Goal: Check status: Check status

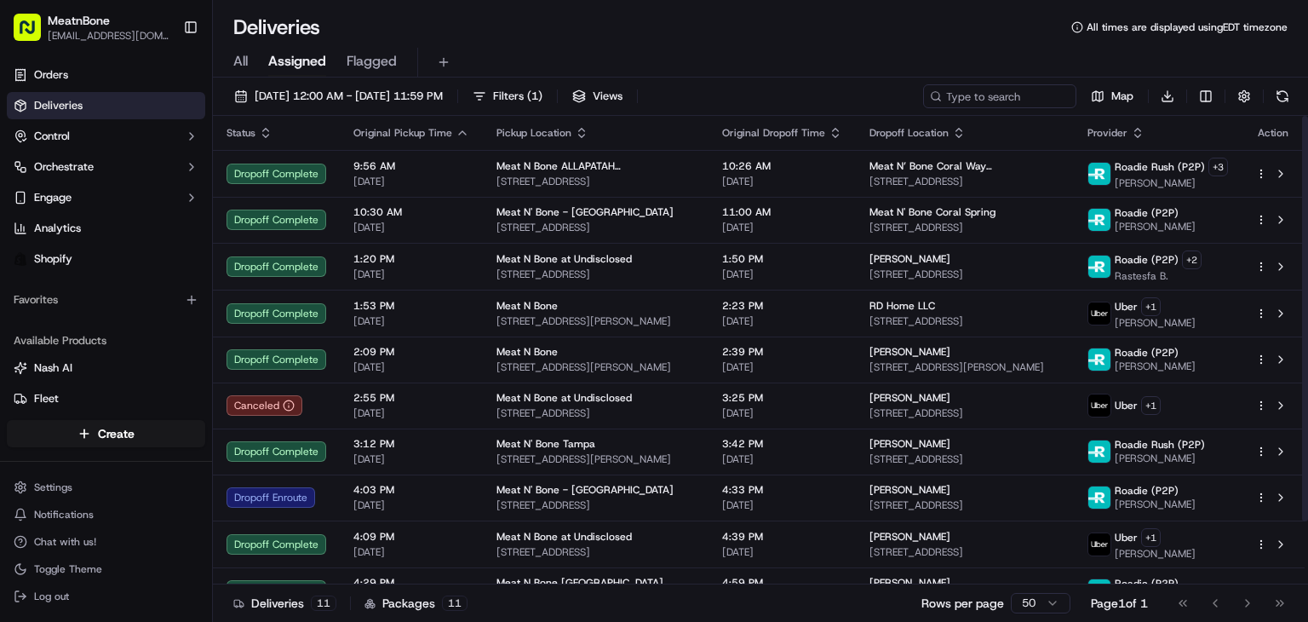
scroll to position [72, 0]
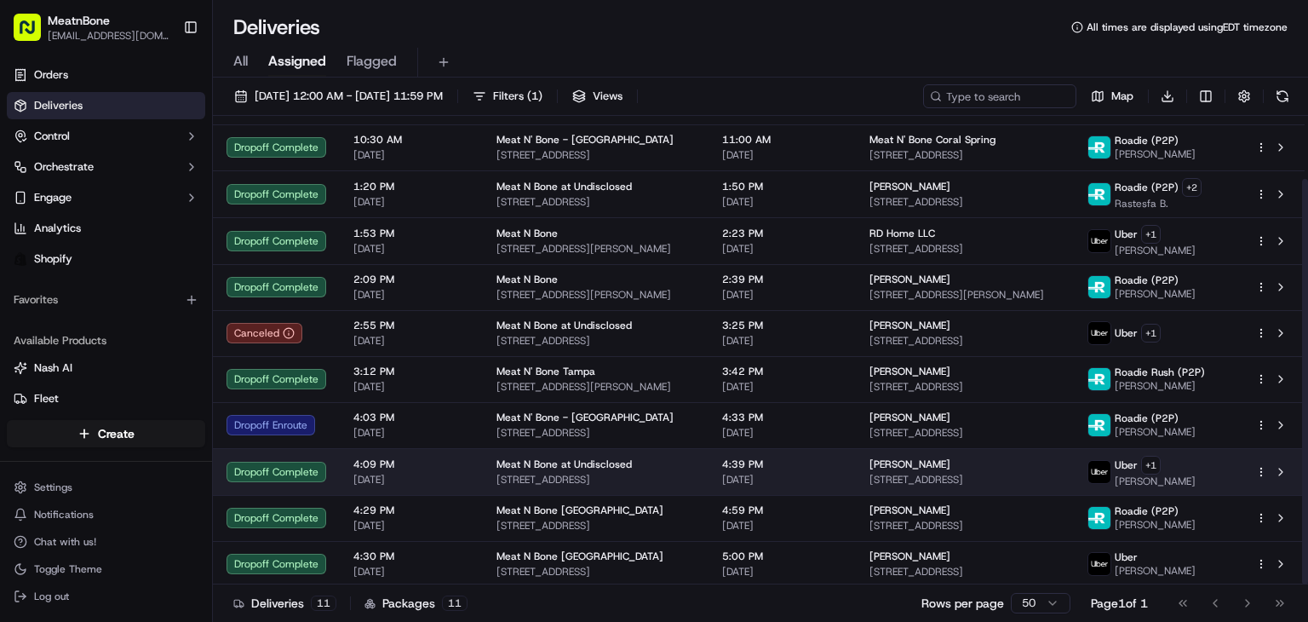
click at [635, 481] on span "[STREET_ADDRESS]" at bounding box center [596, 480] width 198 height 14
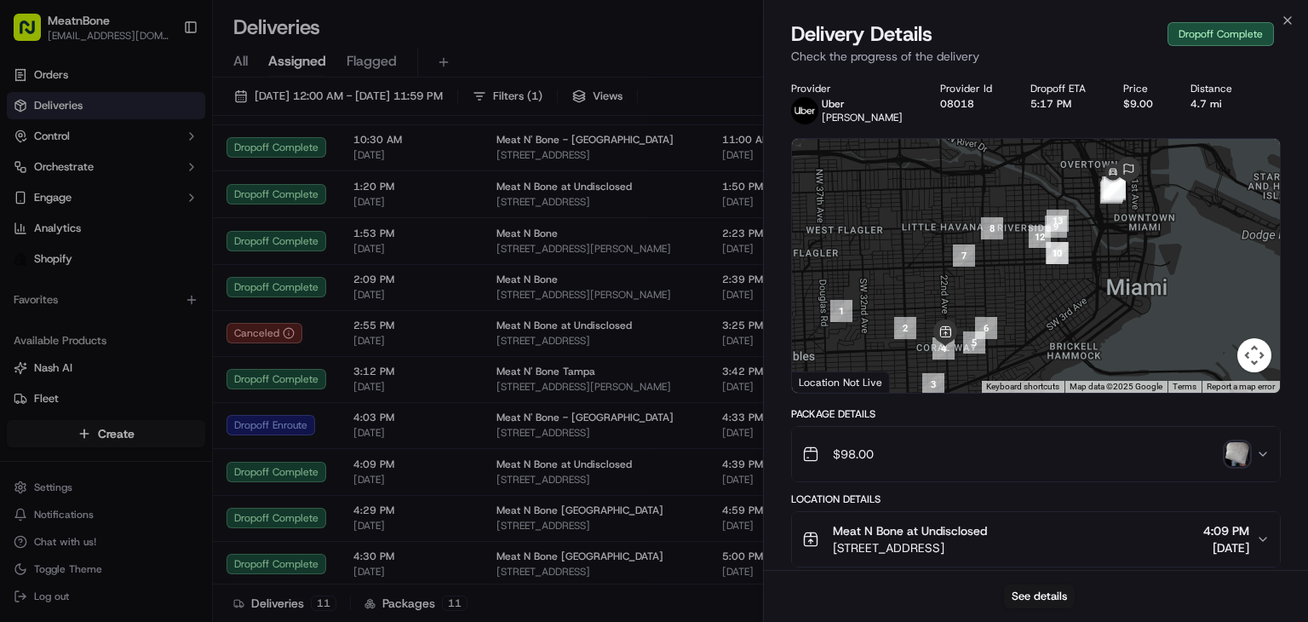
click at [1233, 453] on img "button" at bounding box center [1238, 454] width 24 height 24
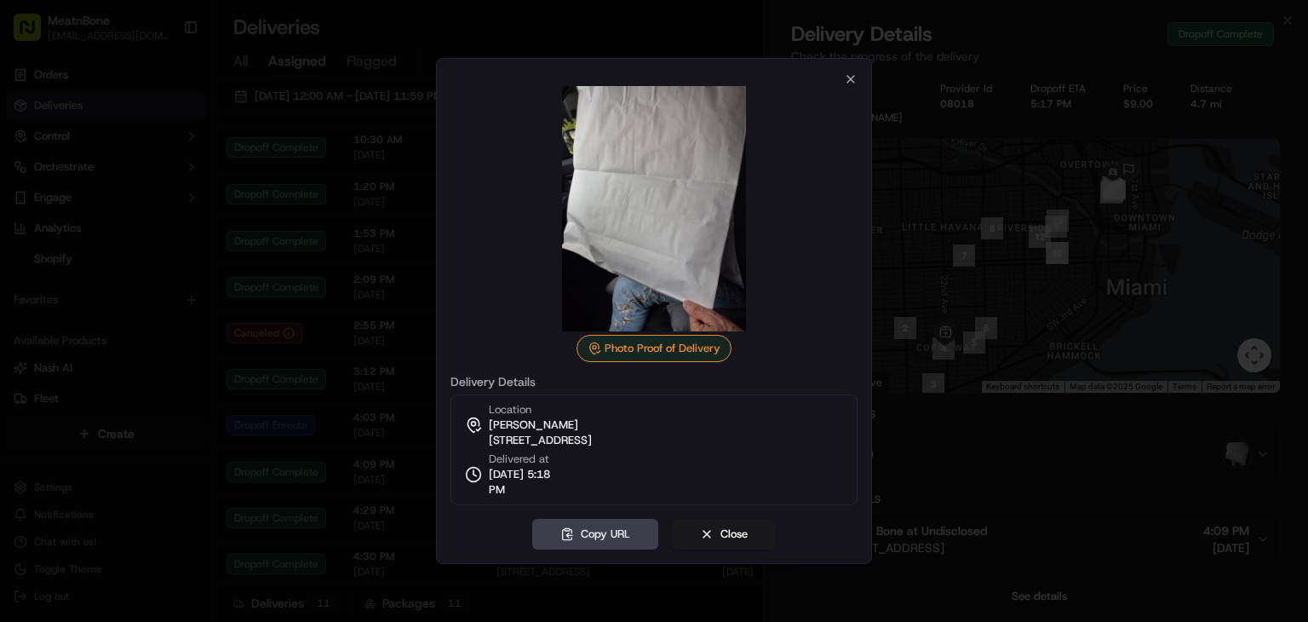
click at [834, 66] on div "Photo Proof of Delivery Delivery Details Location [GEOGRAPHIC_DATA][PERSON_NAME…" at bounding box center [654, 311] width 436 height 506
click at [850, 90] on div at bounding box center [654, 208] width 407 height 245
click at [841, 86] on div at bounding box center [654, 208] width 407 height 245
click at [848, 79] on icon "button" at bounding box center [851, 79] width 14 height 14
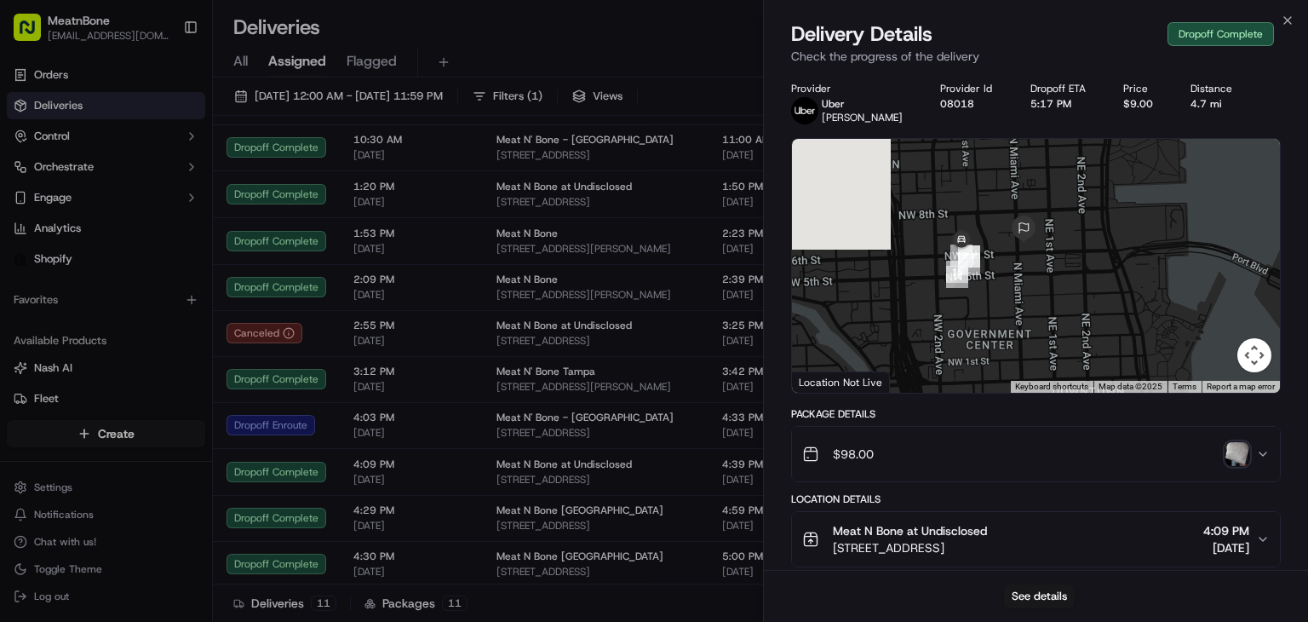
drag, startPoint x: 1105, startPoint y: 266, endPoint x: 928, endPoint y: 590, distance: 369.3
click at [928, 590] on div "Delivery Details Dropoff Complete Check the progress of the delivery Provider […" at bounding box center [1036, 320] width 544 height 601
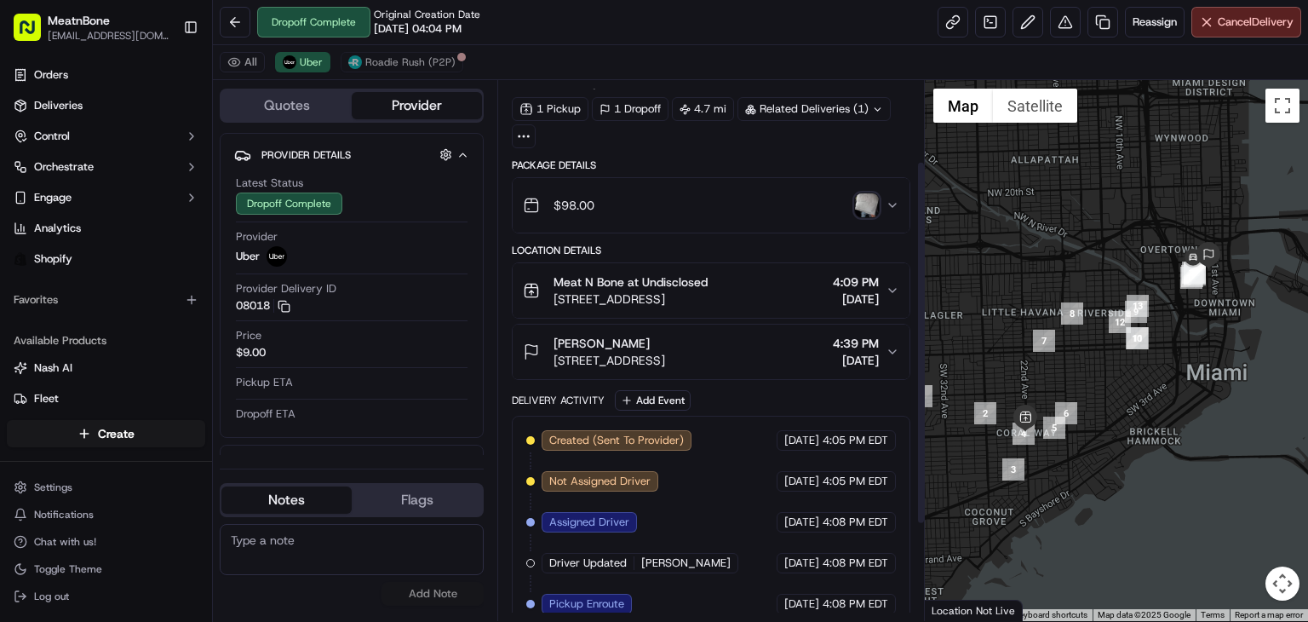
scroll to position [47, 0]
click at [668, 298] on span "[STREET_ADDRESS]" at bounding box center [631, 299] width 154 height 17
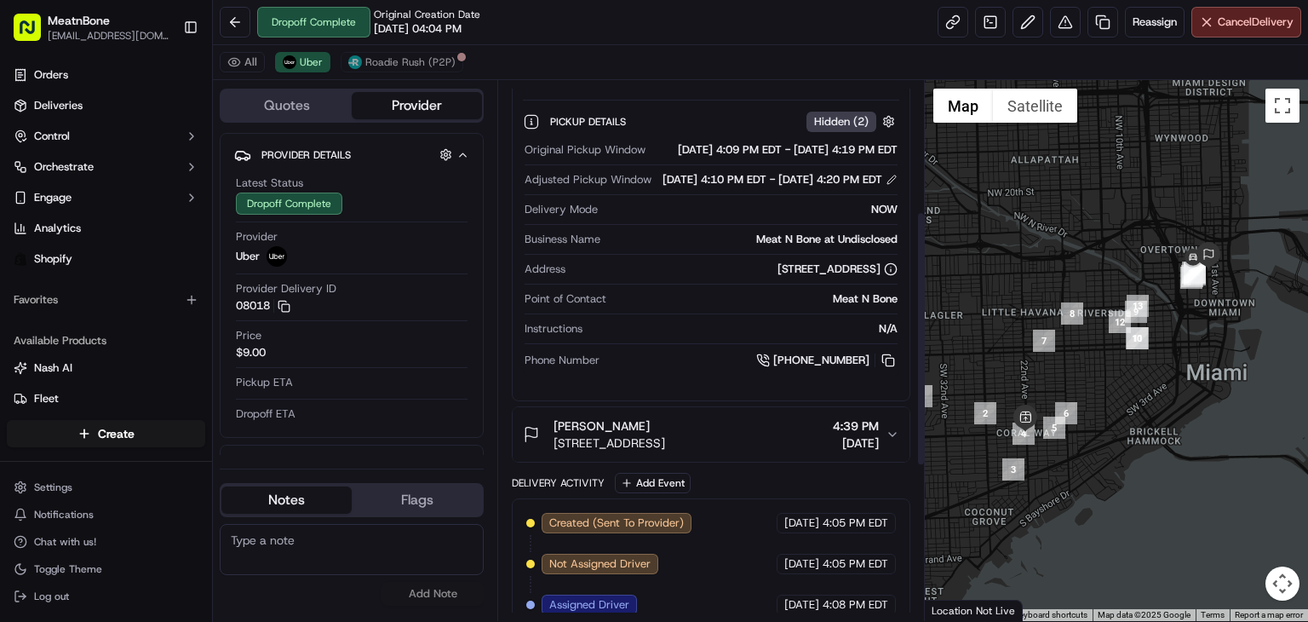
scroll to position [277, 0]
click at [665, 434] on div "[PERSON_NAME]" at bounding box center [610, 424] width 112 height 17
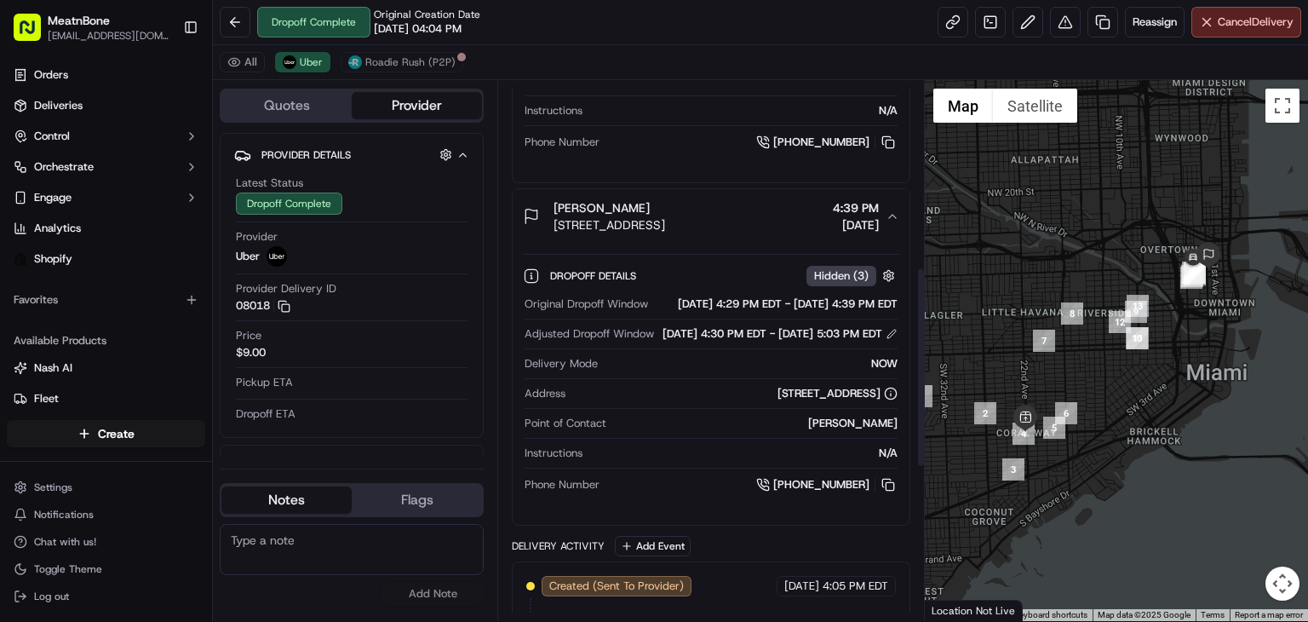
scroll to position [502, 0]
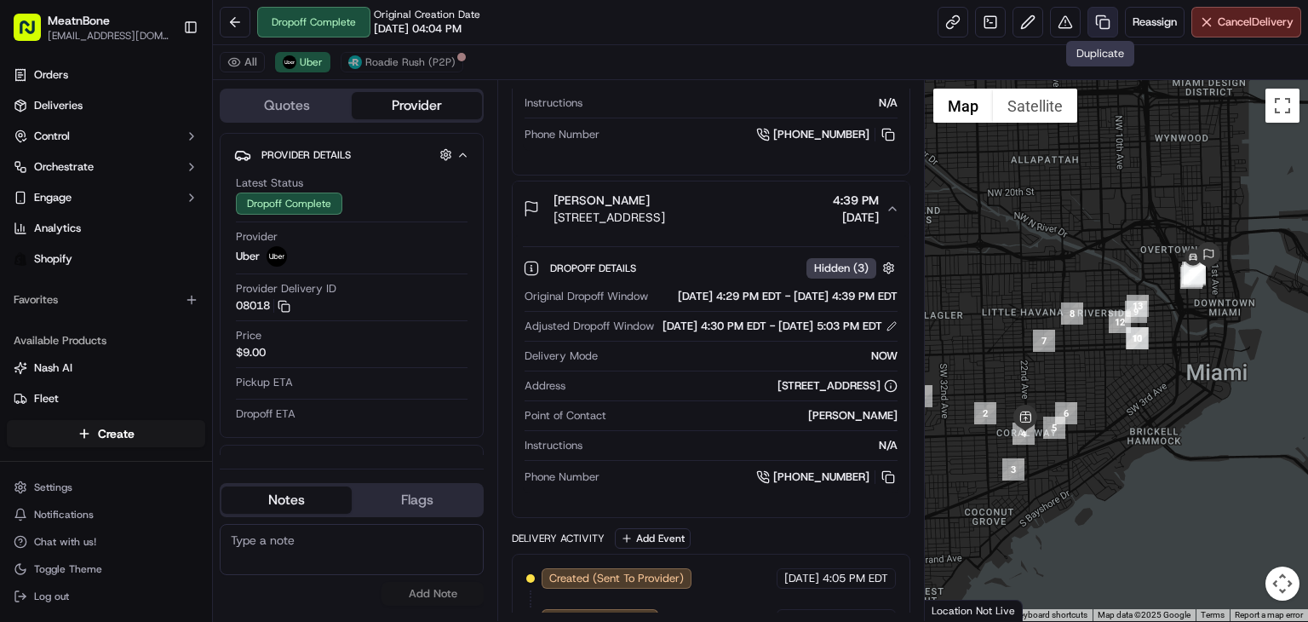
click at [1100, 12] on link at bounding box center [1103, 22] width 31 height 31
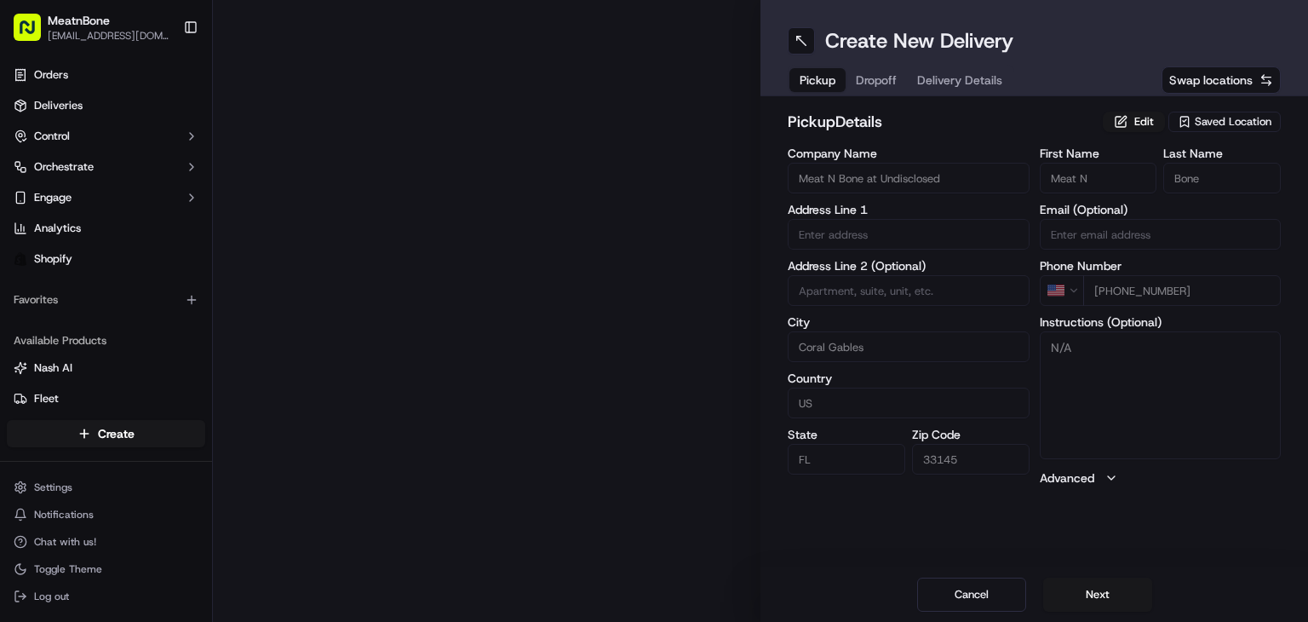
type input "2207 Coral Wy"
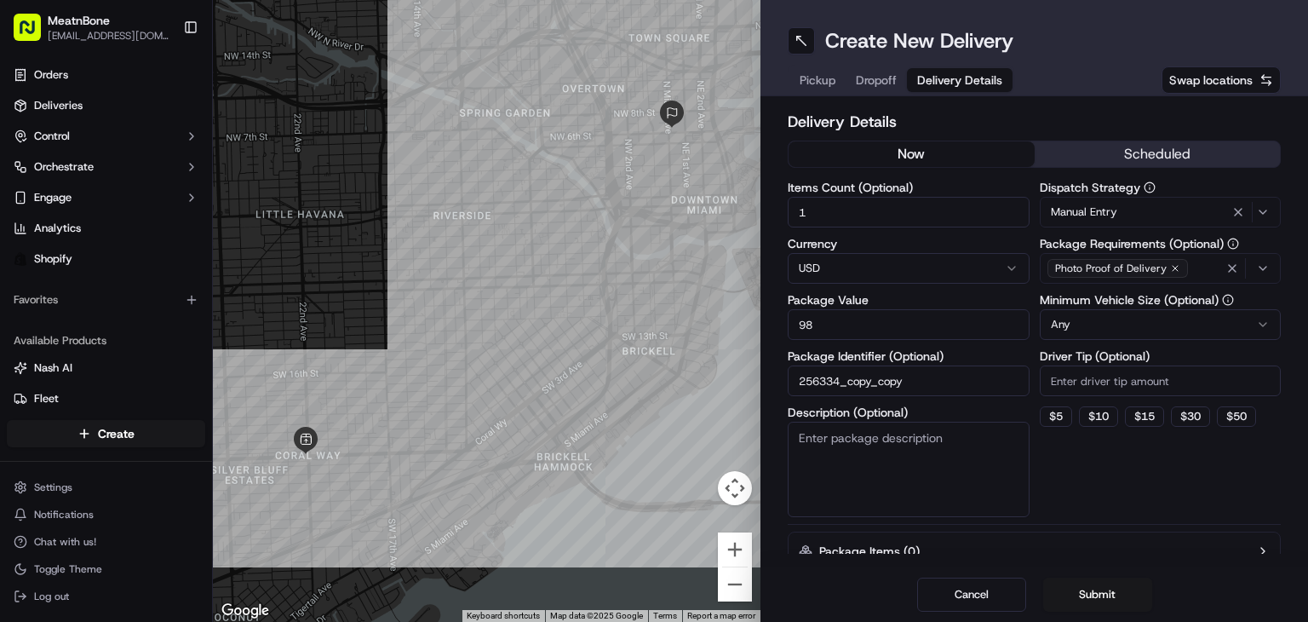
click at [938, 72] on span "Delivery Details" at bounding box center [959, 80] width 85 height 17
drag, startPoint x: 837, startPoint y: 379, endPoint x: 688, endPoint y: 412, distance: 152.7
click at [688, 412] on div "← Move left → Move right ↑ Move up ↓ Move down + Zoom in - Zoom out Home Jump l…" at bounding box center [760, 311] width 1095 height 622
drag, startPoint x: 842, startPoint y: 389, endPoint x: 694, endPoint y: 375, distance: 148.9
click at [694, 375] on div "← Move left → Move right ↑ Move up ↓ Move down + Zoom in - Zoom out Home Jump l…" at bounding box center [760, 311] width 1095 height 622
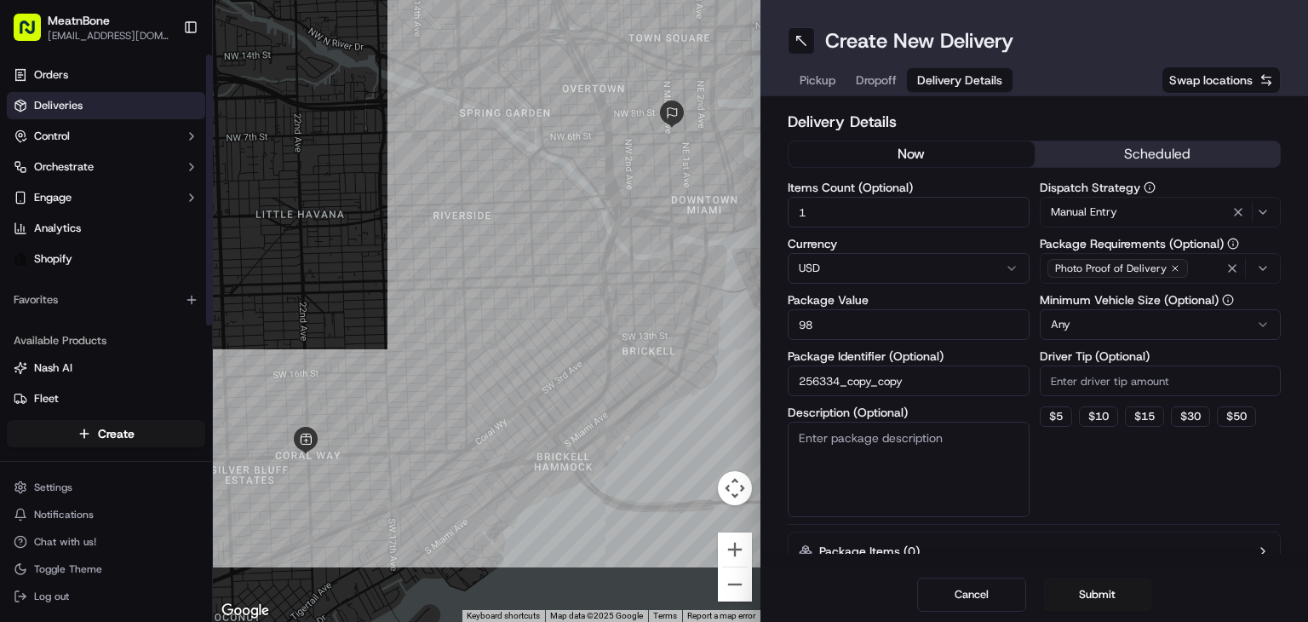
click at [158, 108] on link "Deliveries" at bounding box center [106, 105] width 198 height 27
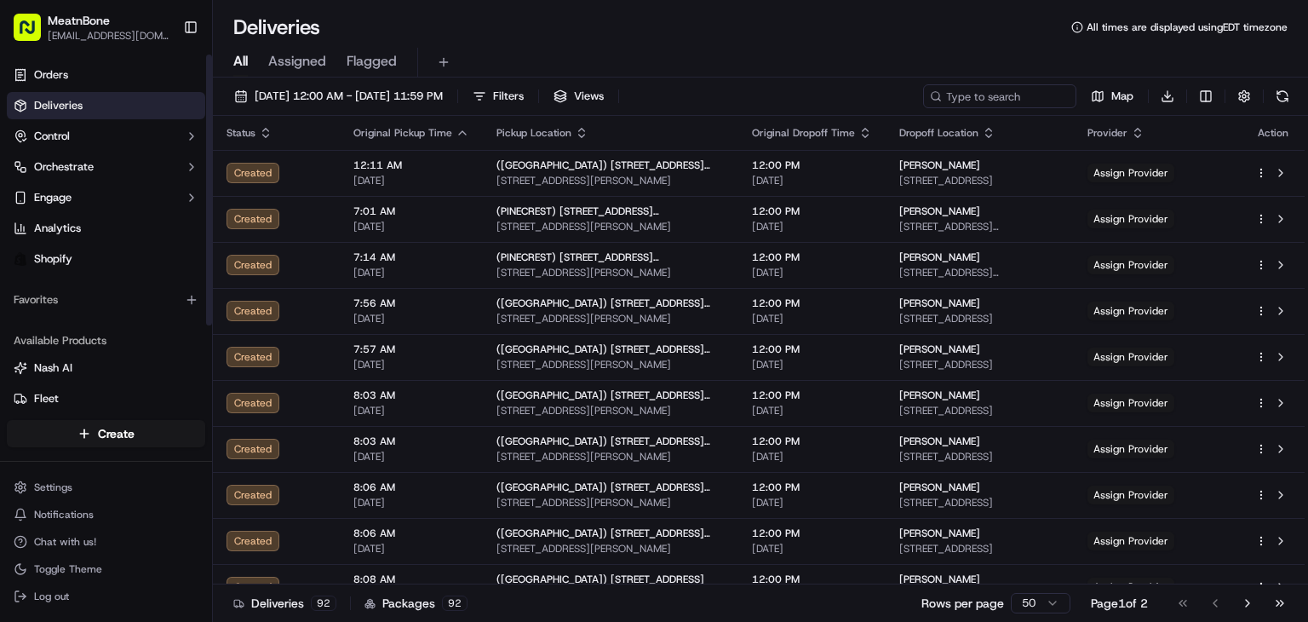
click at [296, 66] on span "Assigned" at bounding box center [297, 61] width 58 height 20
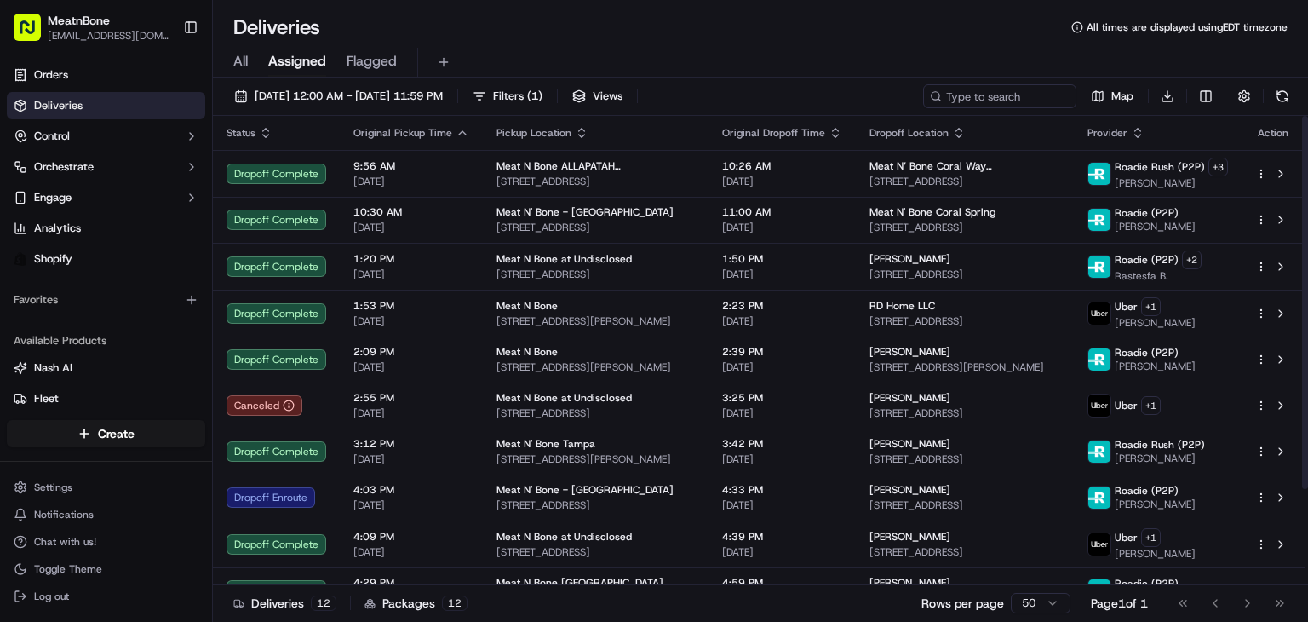
scroll to position [119, 0]
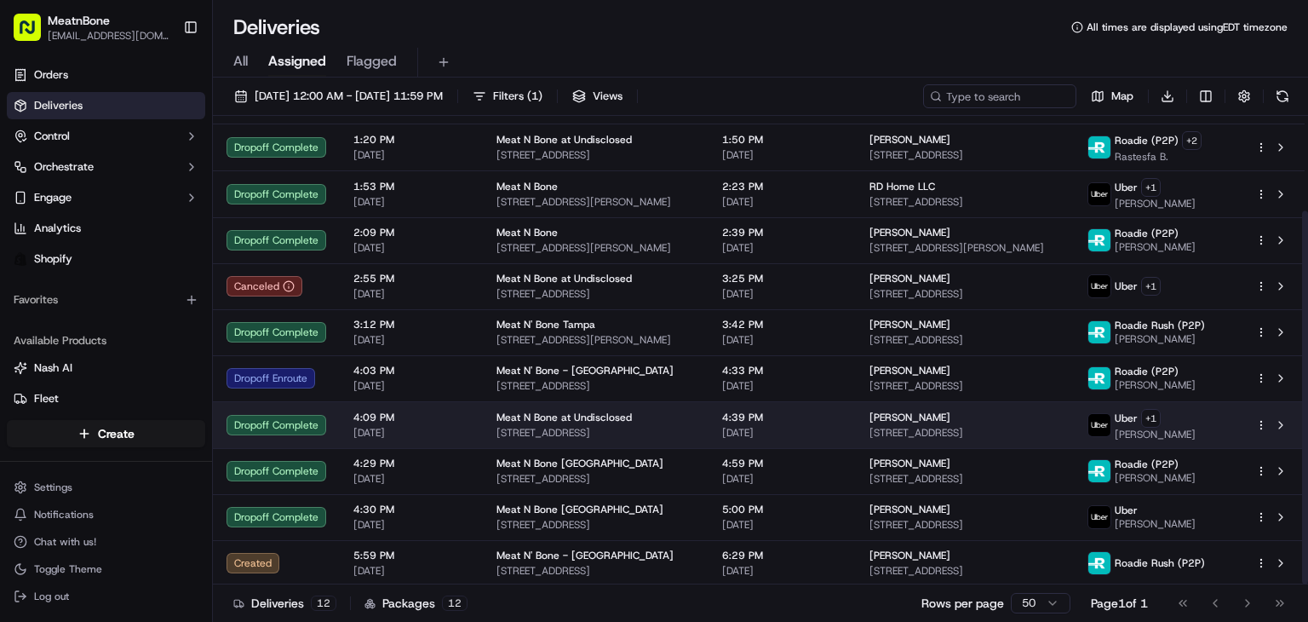
click at [709, 411] on td "4:39 PM 09/17/2025" at bounding box center [782, 424] width 147 height 47
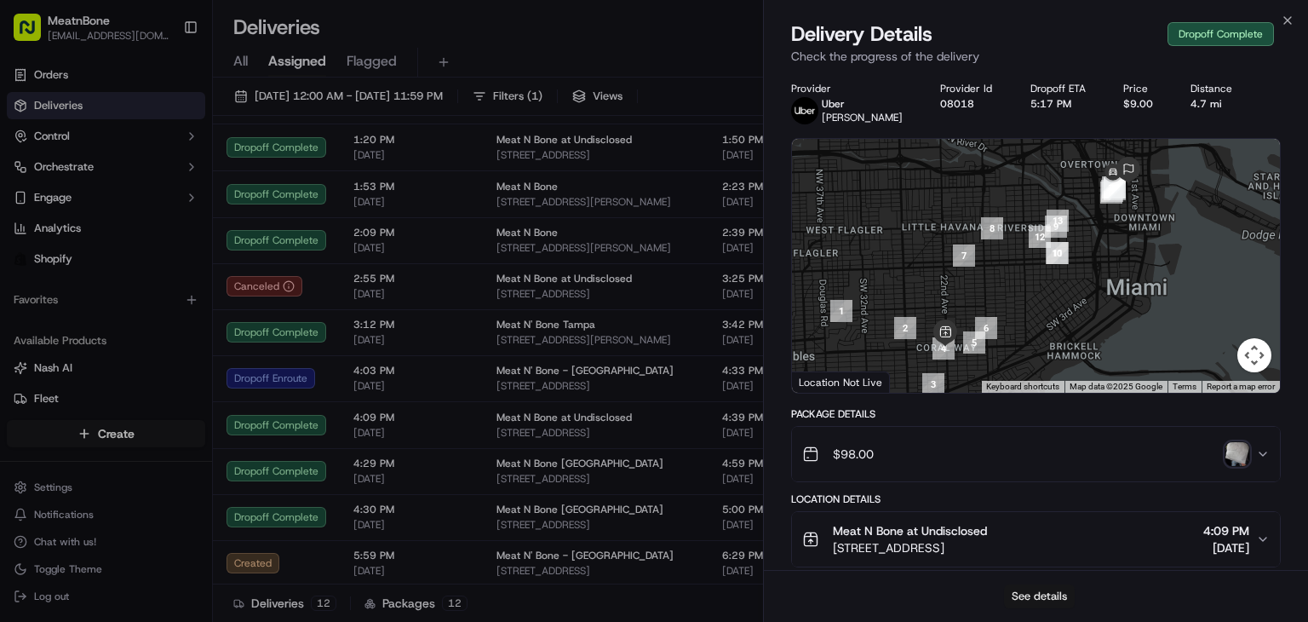
click at [1021, 593] on button "See details" at bounding box center [1039, 596] width 71 height 24
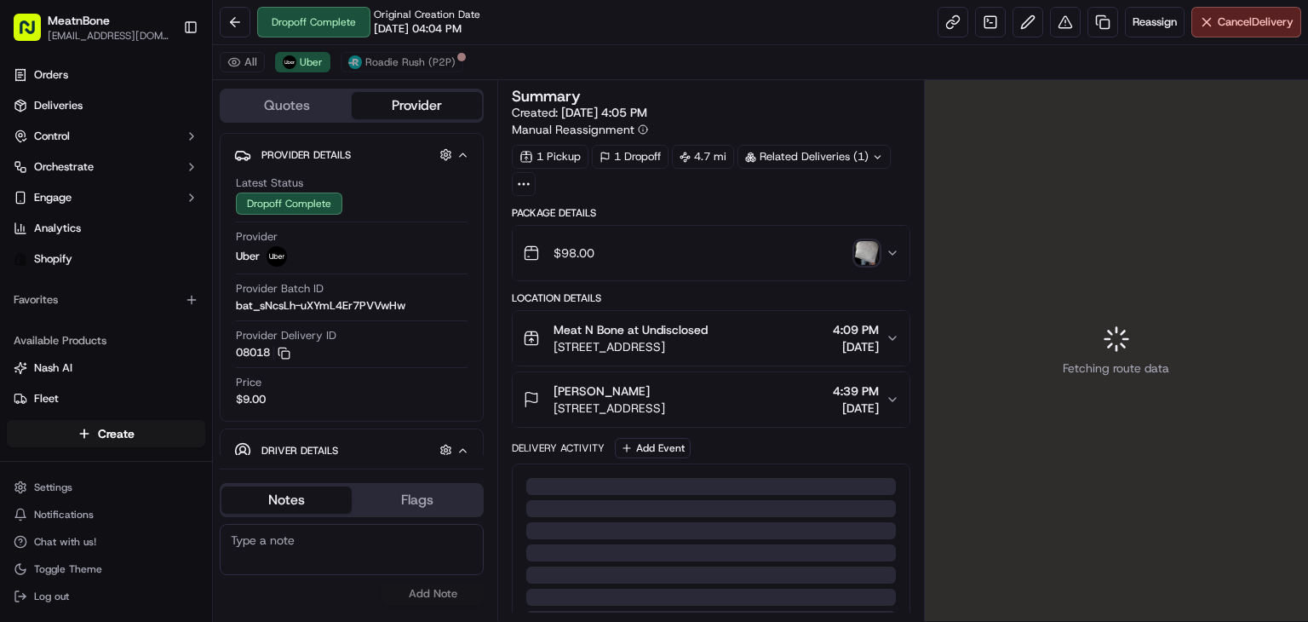
click at [615, 118] on span "[DATE] 4:05 PM" at bounding box center [604, 112] width 86 height 15
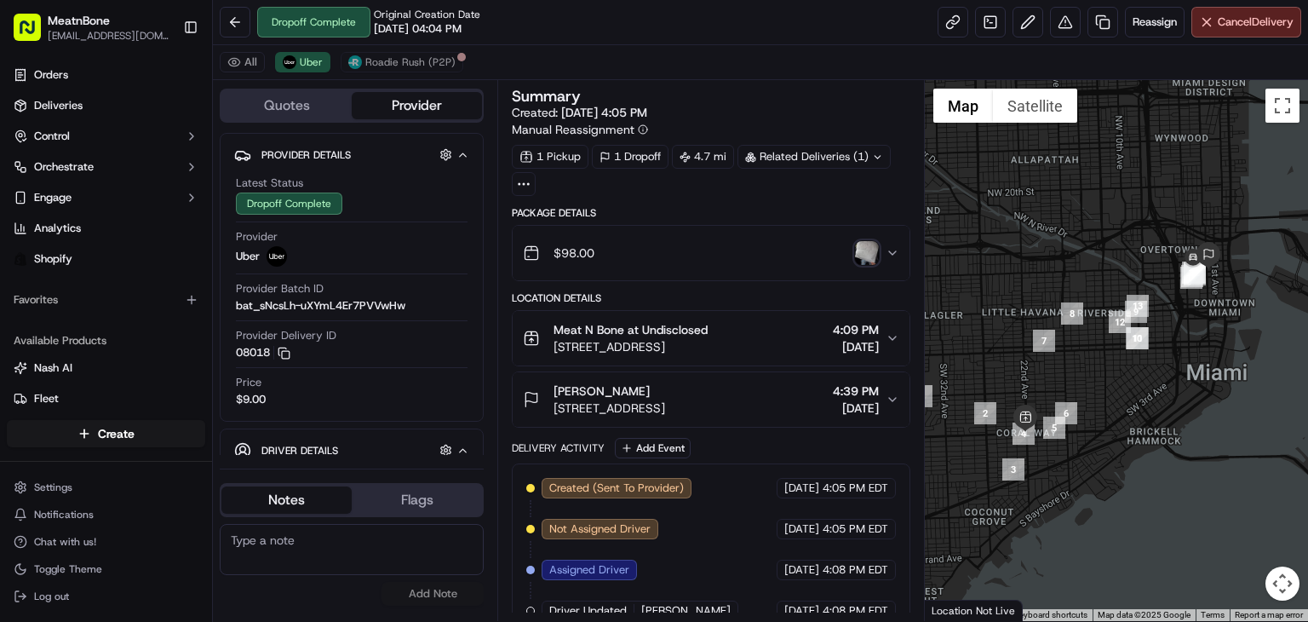
click at [933, 29] on div "Dropoff Complete Original Creation Date 09/17/2025 04:04 PM Reassign Cancel Del…" at bounding box center [760, 22] width 1095 height 45
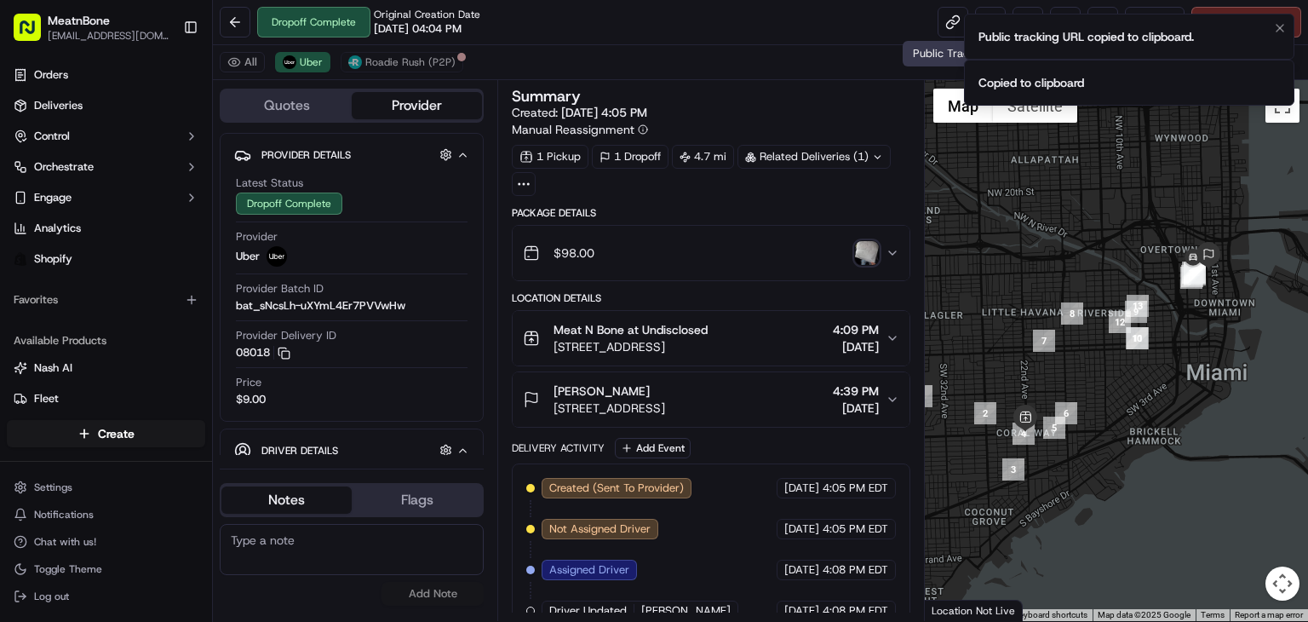
click at [968, 35] on li "Public tracking URL copied to clipboard." at bounding box center [1129, 37] width 330 height 46
click at [954, 24] on ol "Public tracking URL copied to clipboard. Copied to clipboard" at bounding box center [1129, 59] width 358 height 119
click at [949, 22] on link at bounding box center [953, 22] width 31 height 31
